Goal: Information Seeking & Learning: Learn about a topic

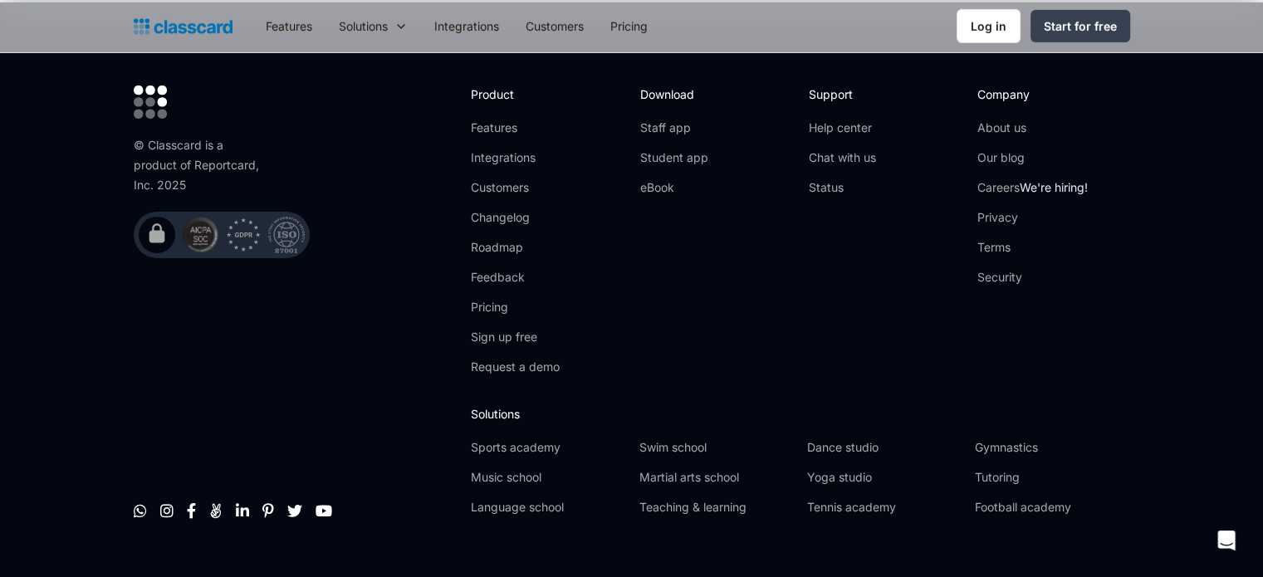
scroll to position [5369, 0]
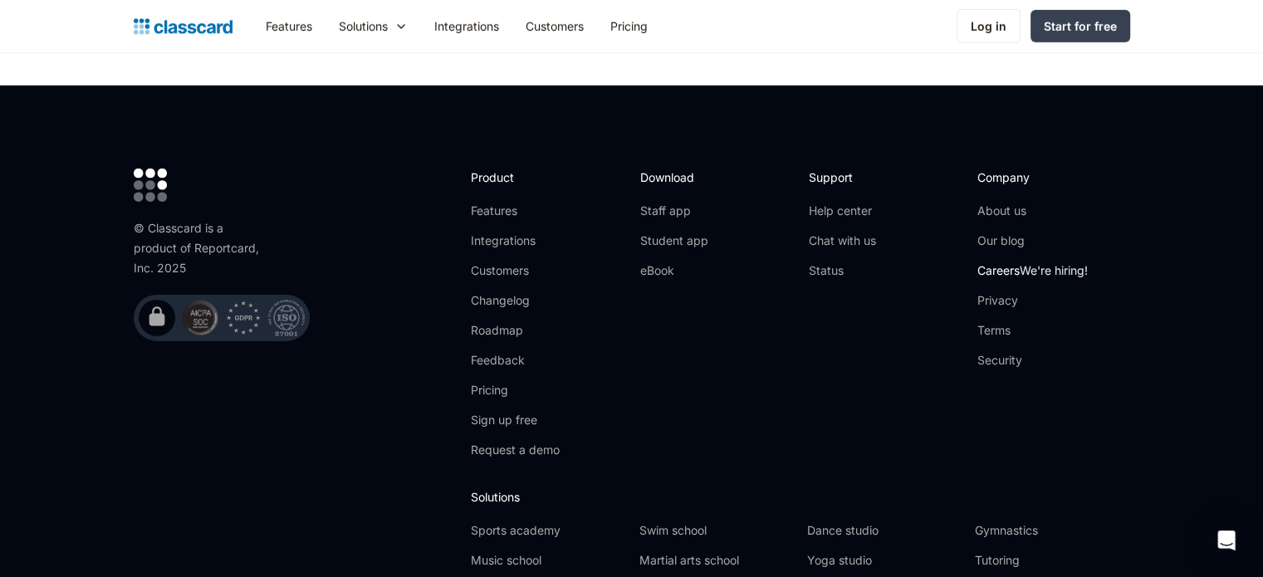
click at [1019, 262] on link "Careers We're hiring!" at bounding box center [1032, 270] width 110 height 17
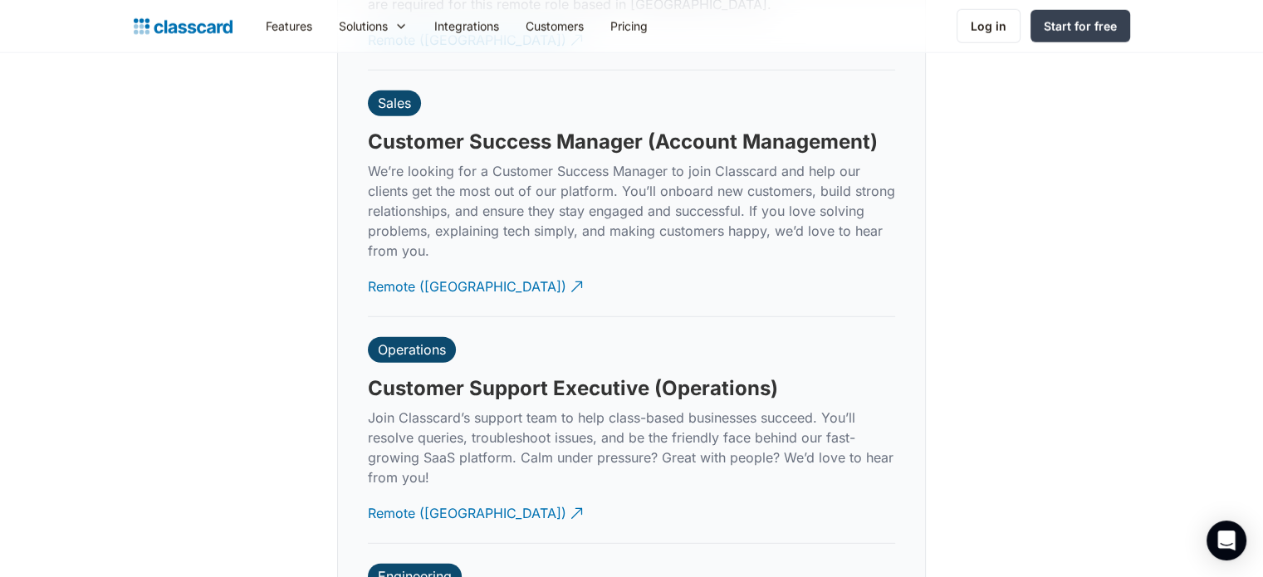
scroll to position [4649, 0]
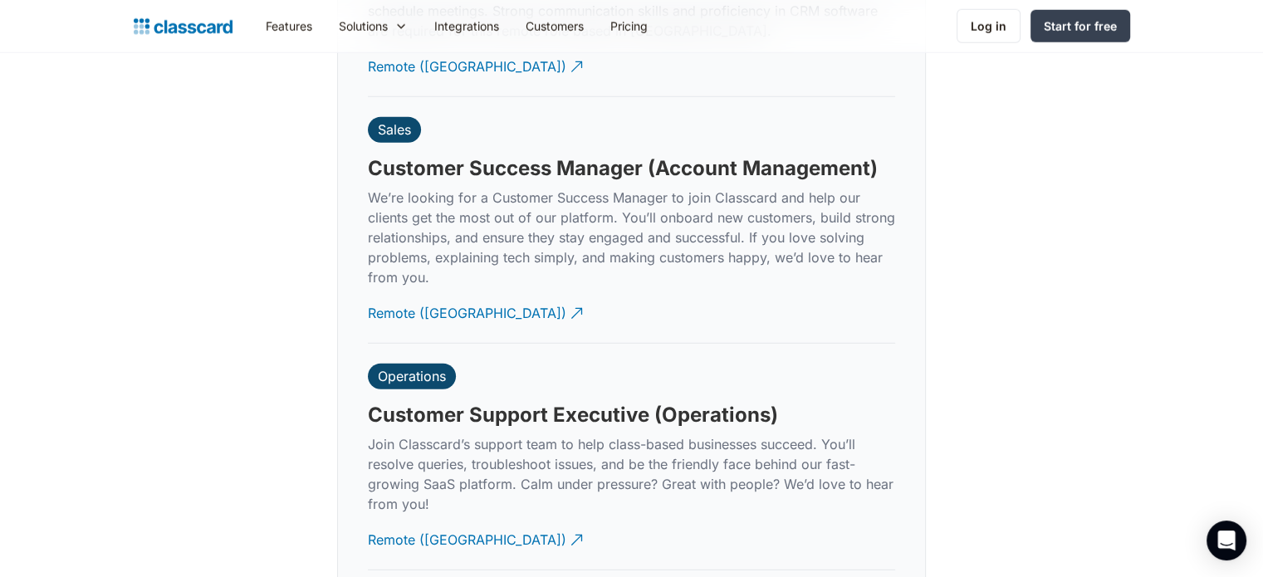
click at [581, 156] on h3 "Customer Success Manager (Account Management)" at bounding box center [623, 168] width 510 height 25
click at [573, 300] on img at bounding box center [581, 308] width 17 height 17
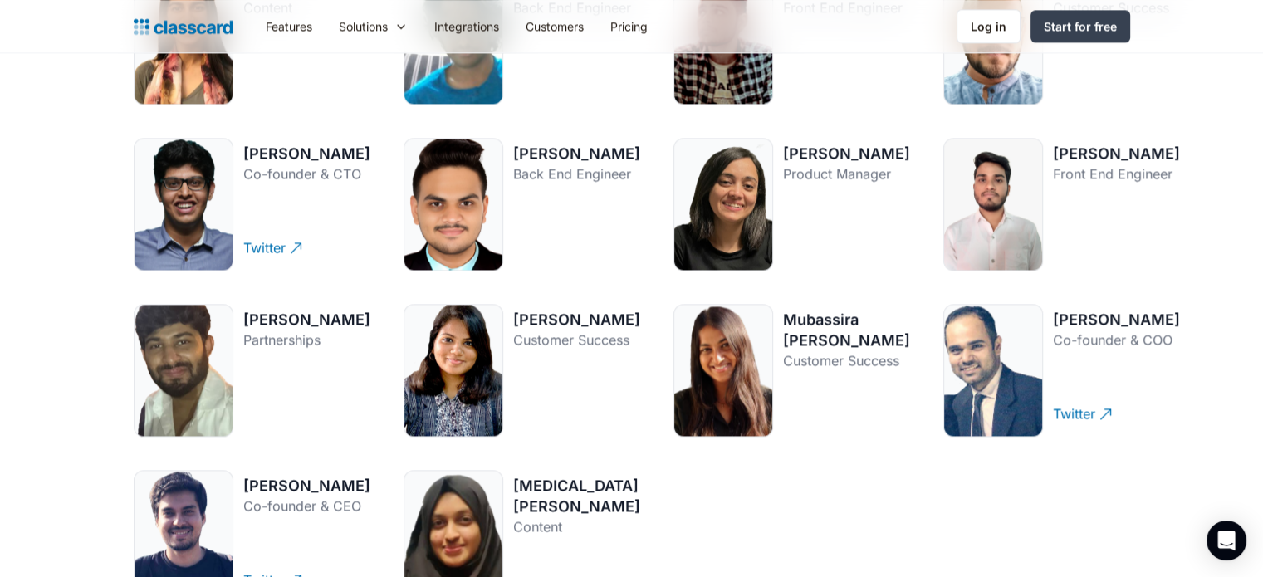
scroll to position [2241, 0]
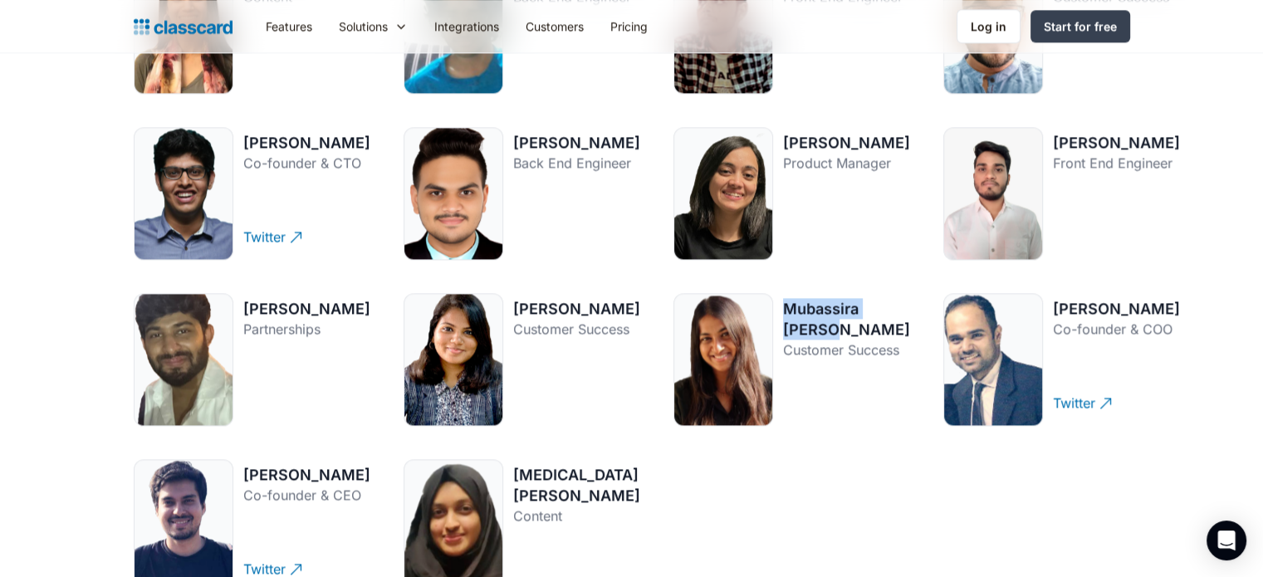
drag, startPoint x: 773, startPoint y: 310, endPoint x: 831, endPoint y: 330, distance: 61.4
click at [831, 330] on div "Mubassira Majeed" at bounding box center [846, 319] width 127 height 42
copy div "Mubassira Majeed"
drag, startPoint x: 495, startPoint y: 303, endPoint x: 638, endPoint y: 328, distance: 145.8
click at [638, 328] on div "Dhwani Shah Content Twitter Riyan Dharne Back End Engineer Twitter Abhishek Kap…" at bounding box center [632, 276] width 996 height 631
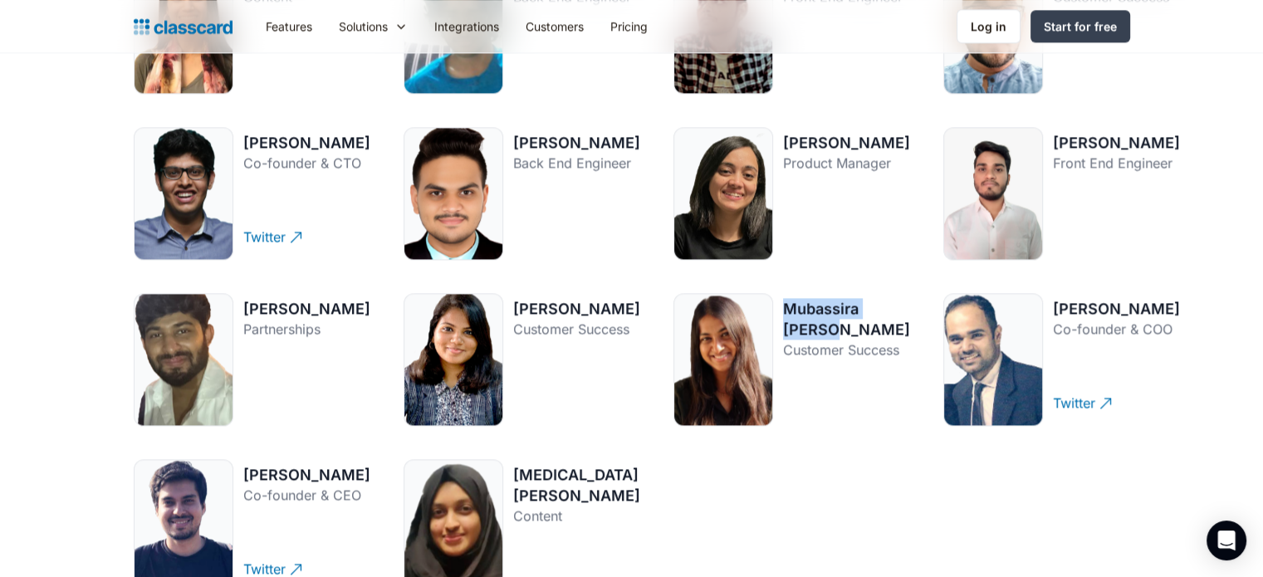
copy div "Mahima Balasubramanyam"
click at [864, 481] on div "Dhwani Shah Content Twitter Riyan Dharne Back End Engineer Twitter Abhishek Kap…" at bounding box center [632, 276] width 996 height 631
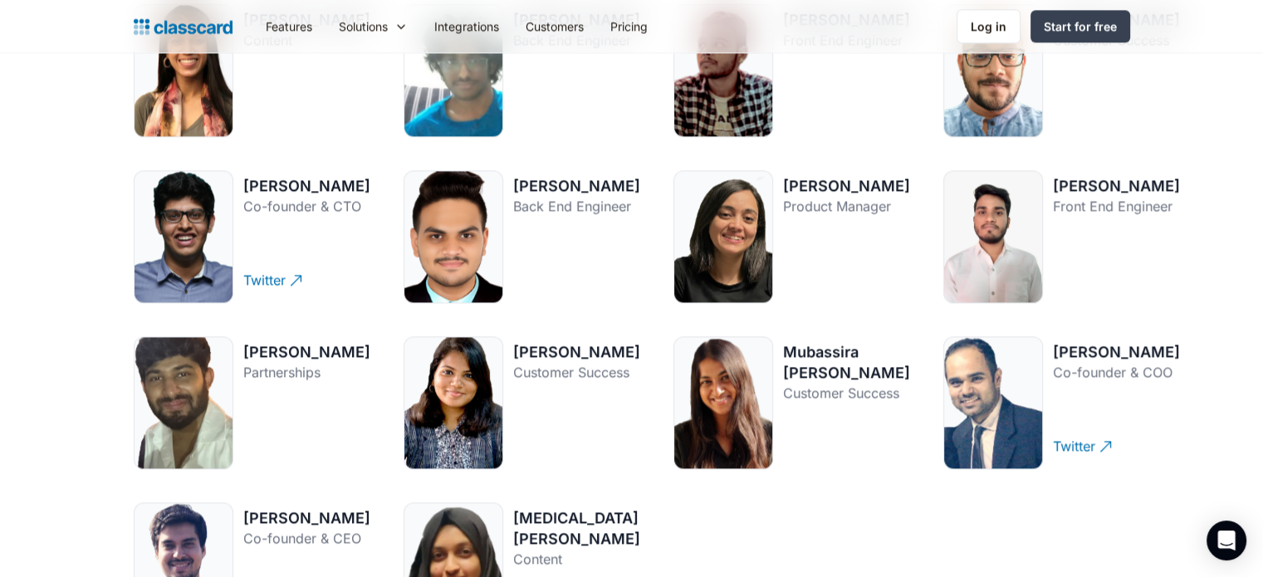
scroll to position [2158, 0]
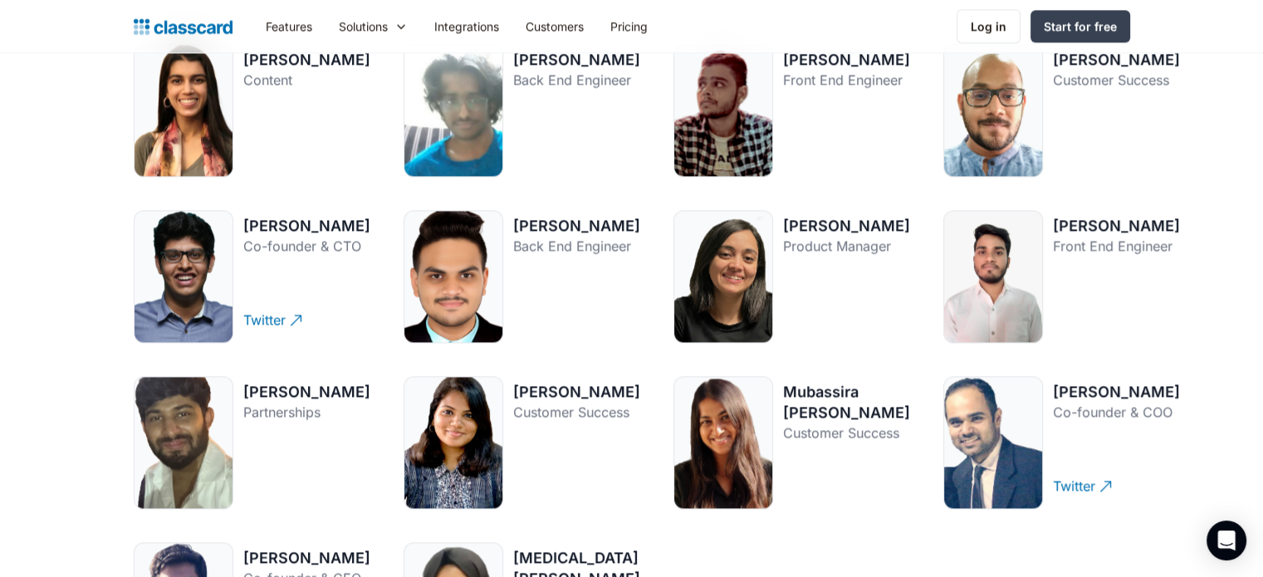
drag, startPoint x: 1024, startPoint y: 215, endPoint x: 1099, endPoint y: 240, distance: 78.8
click at [1099, 236] on div "Krishna Muraree" at bounding box center [1116, 225] width 127 height 21
drag, startPoint x: 242, startPoint y: 224, endPoint x: 348, endPoint y: 222, distance: 105.4
click at [348, 222] on div "Anuj Chhabria" at bounding box center [306, 225] width 127 height 21
copy div "Anuj Chhabria"
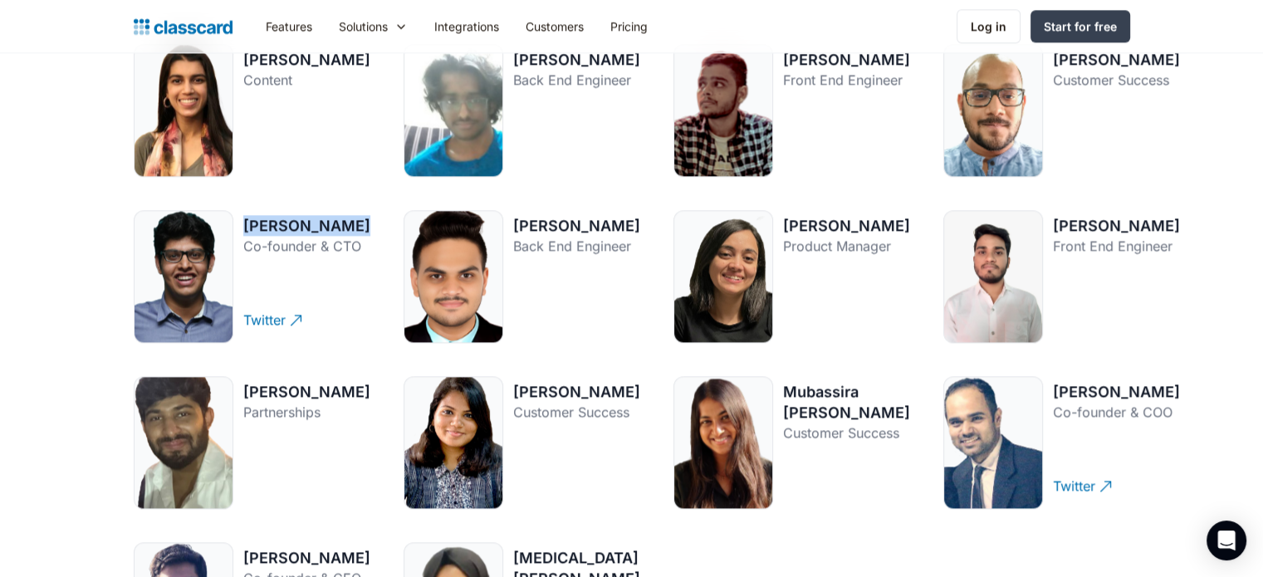
drag, startPoint x: 1023, startPoint y: 385, endPoint x: 1121, endPoint y: 408, distance: 100.7
click at [1121, 402] on div "Nitin Nandwani" at bounding box center [1116, 391] width 127 height 21
copy div "Nitin Nandwani"
